Goal: Task Accomplishment & Management: Use online tool/utility

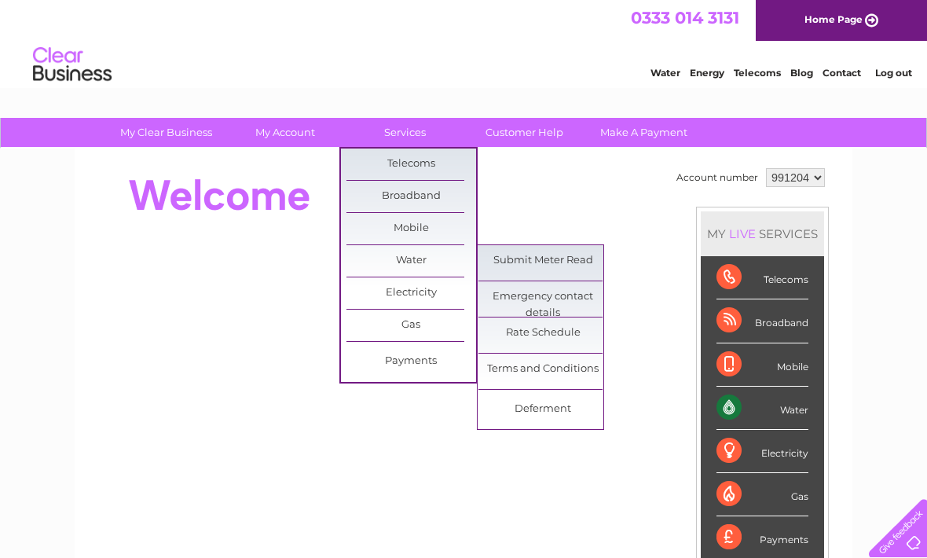
click at [552, 258] on link "Submit Meter Read" at bounding box center [543, 260] width 130 height 31
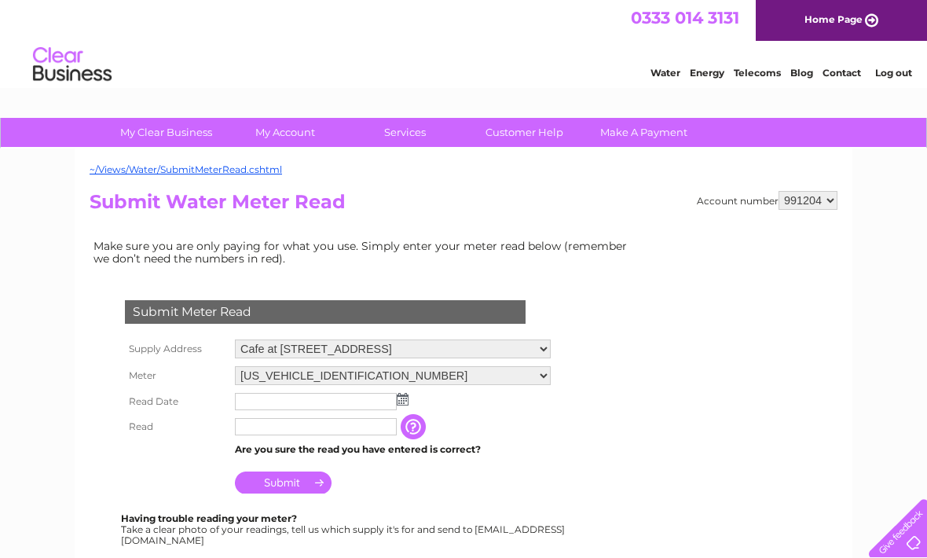
click at [406, 397] on img at bounding box center [403, 399] width 12 height 13
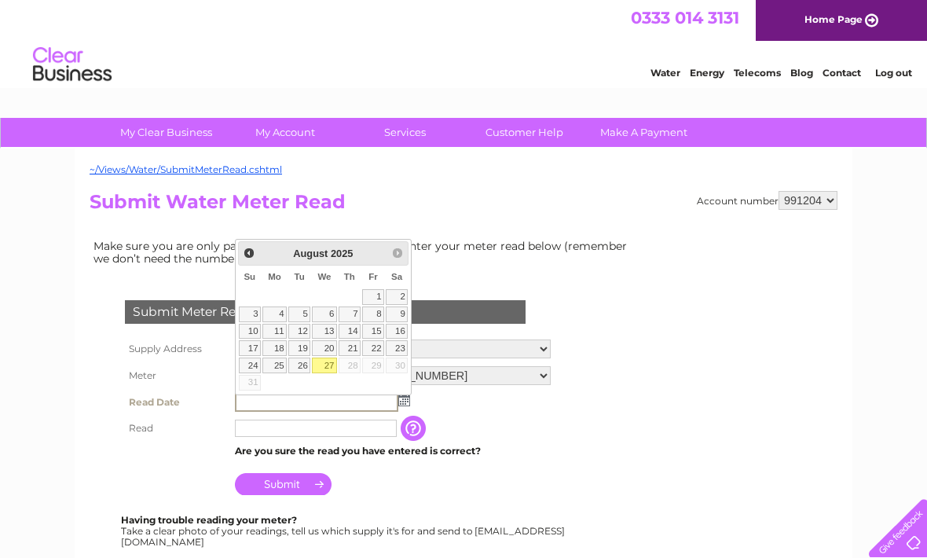
click at [335, 364] on link "27" at bounding box center [324, 365] width 25 height 16
type input "[DATE]"
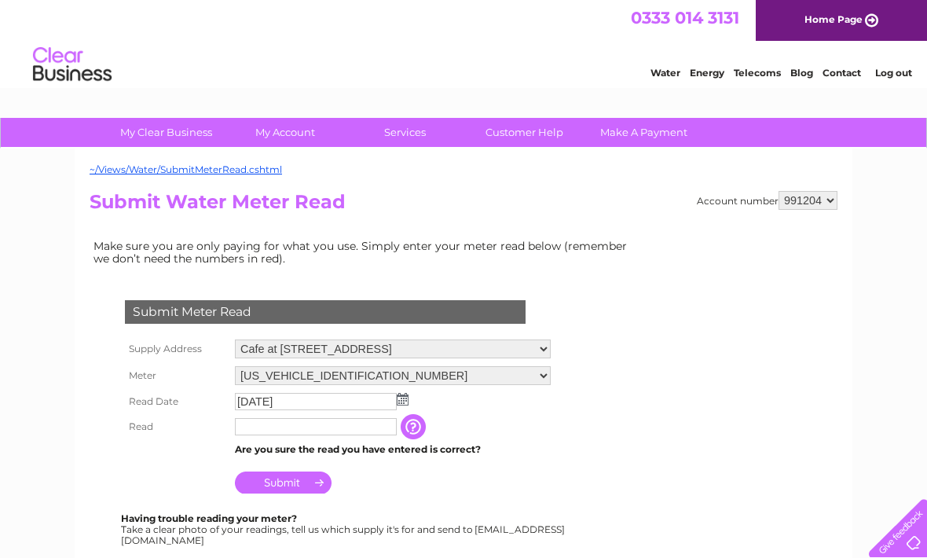
click at [327, 427] on input "text" at bounding box center [316, 426] width 162 height 17
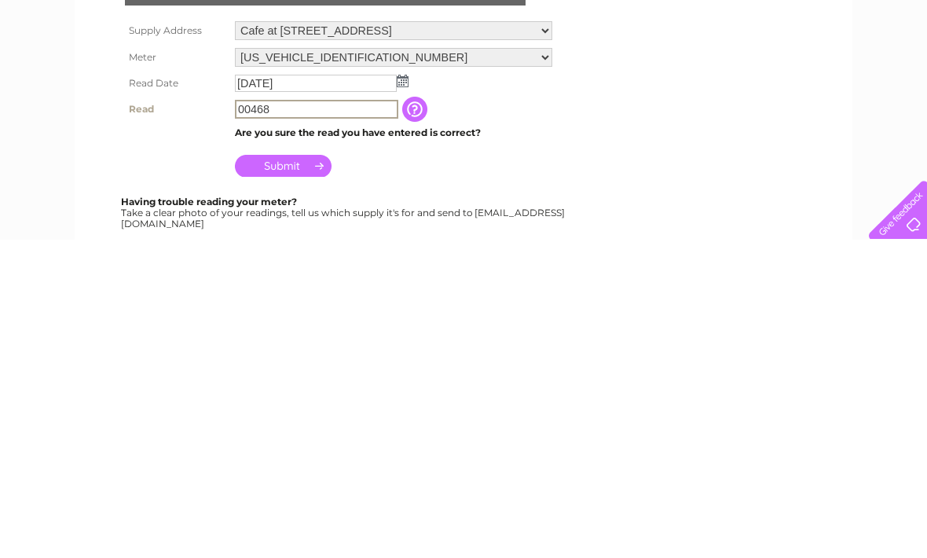
type input "00468"
click at [279, 473] on input "Submit" at bounding box center [283, 484] width 97 height 22
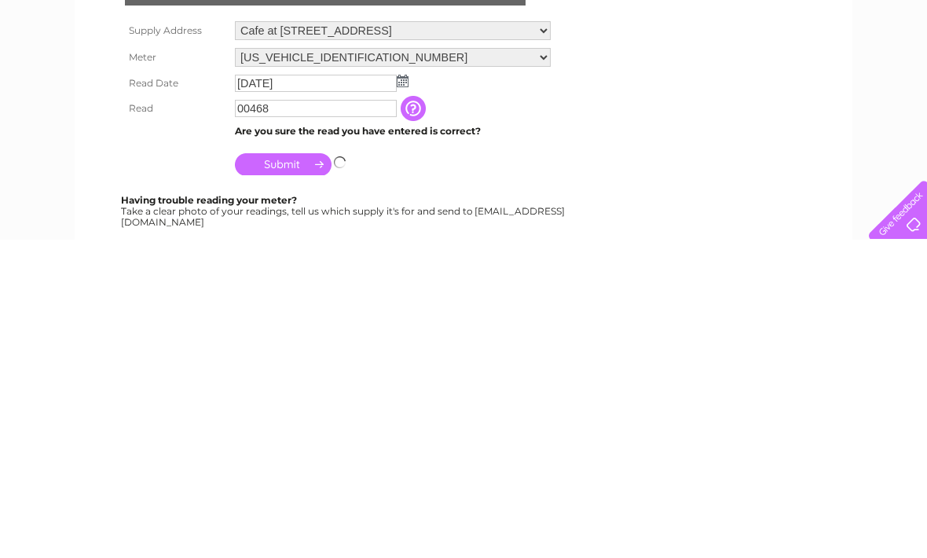
scroll to position [318, 0]
